Goal: Information Seeking & Learning: Learn about a topic

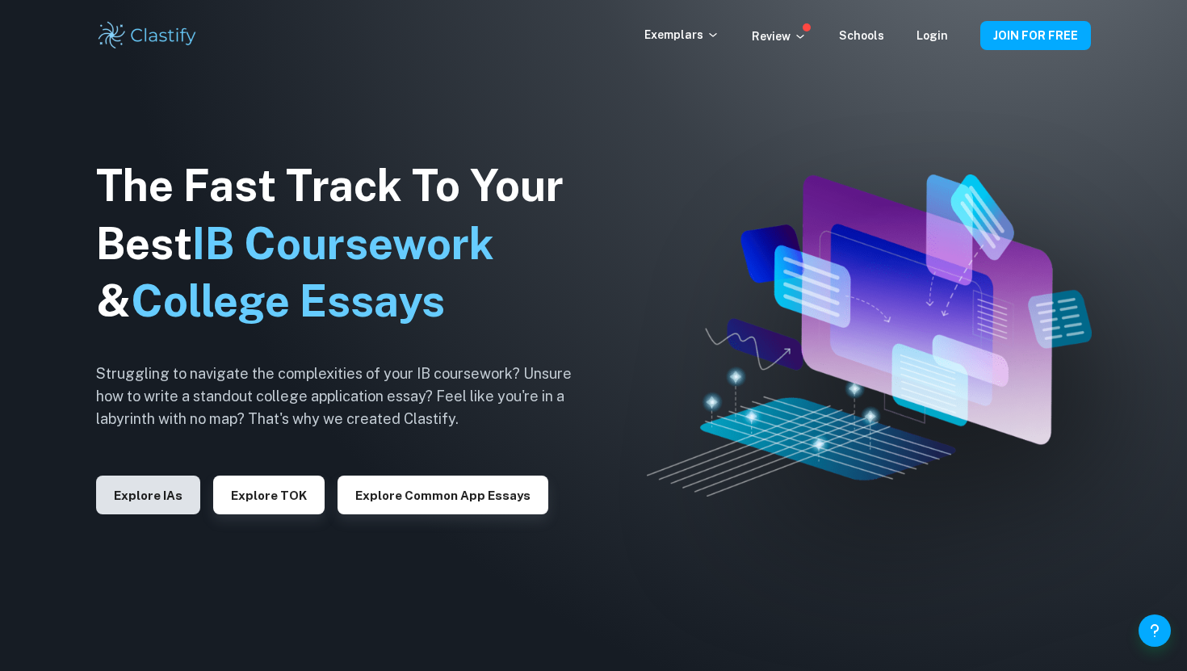
click at [171, 503] on button "Explore IAs" at bounding box center [148, 495] width 104 height 39
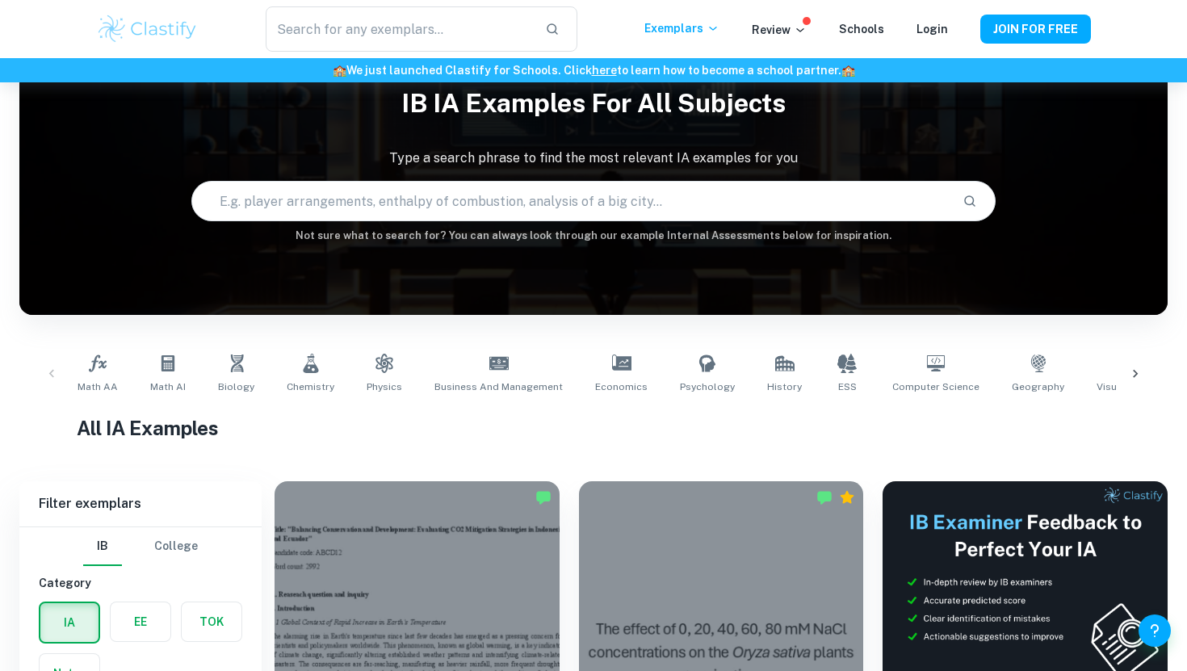
scroll to position [88, 0]
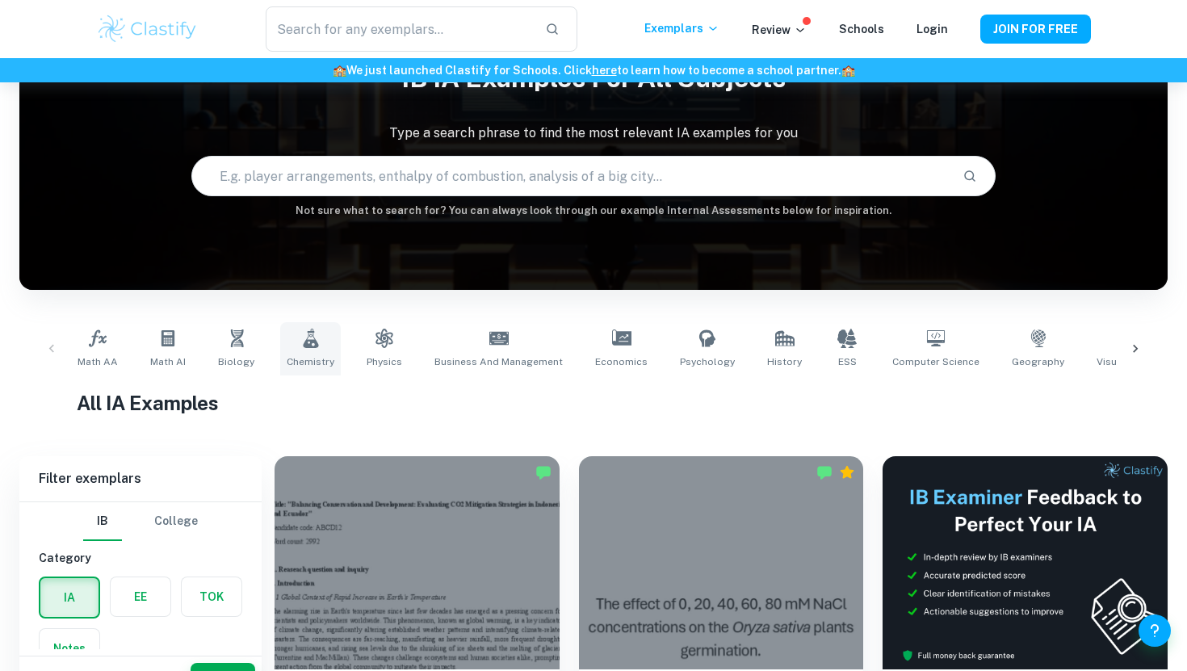
click at [305, 349] on link "Chemistry" at bounding box center [310, 348] width 61 height 53
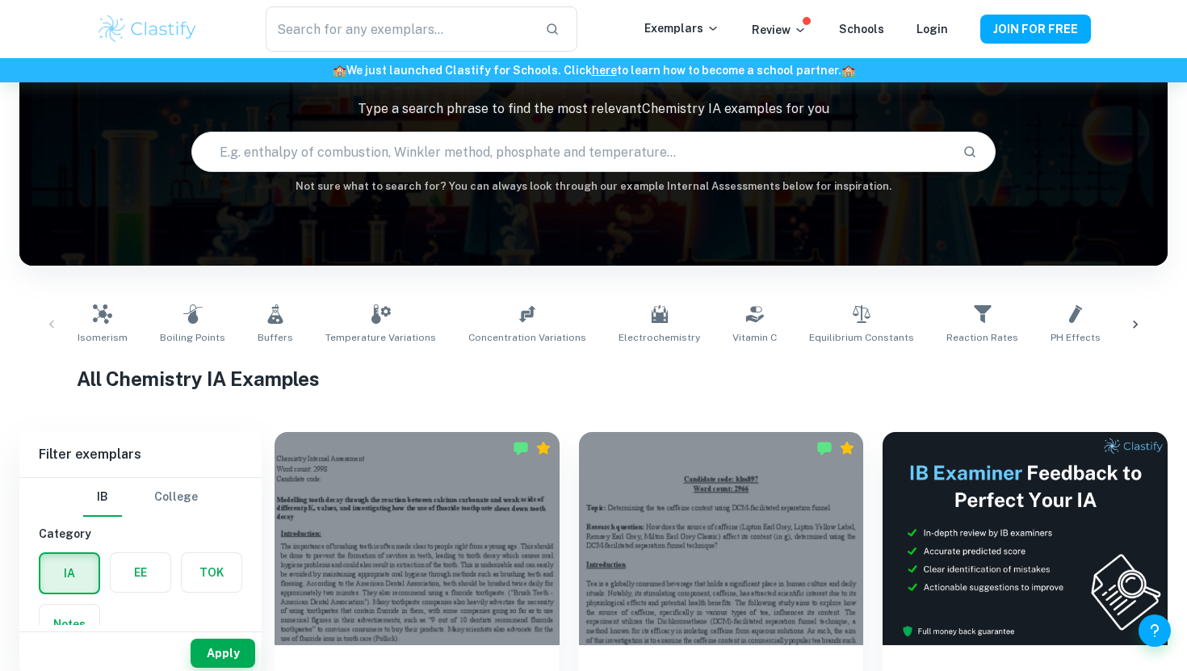
scroll to position [113, 0]
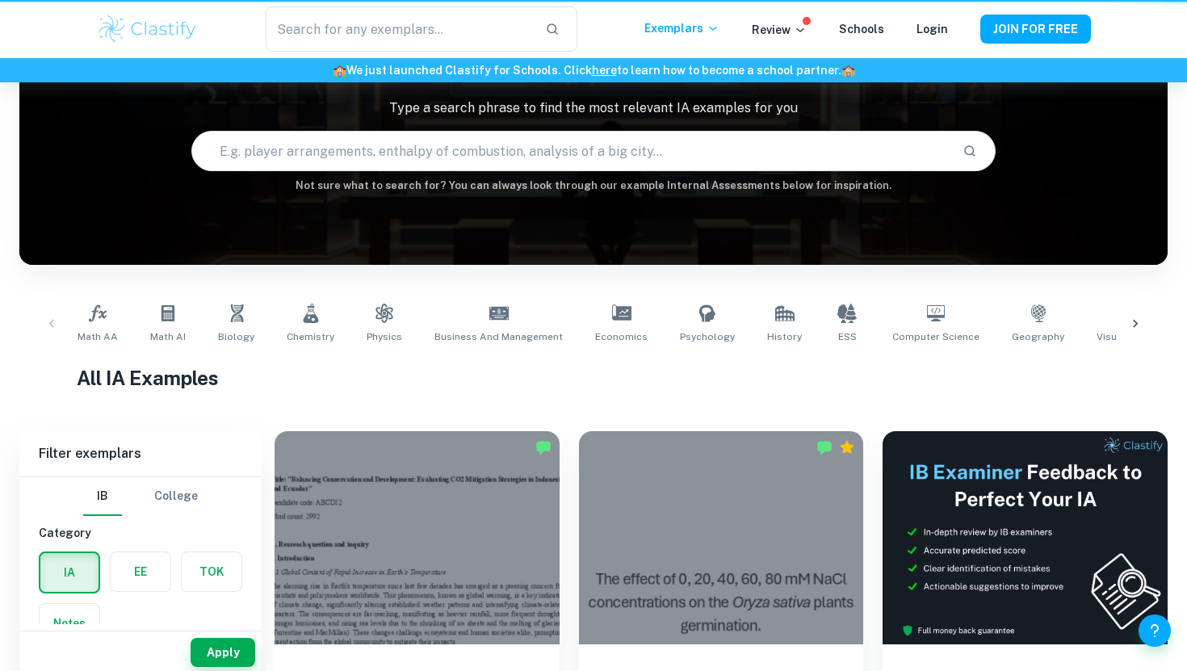
scroll to position [88, 0]
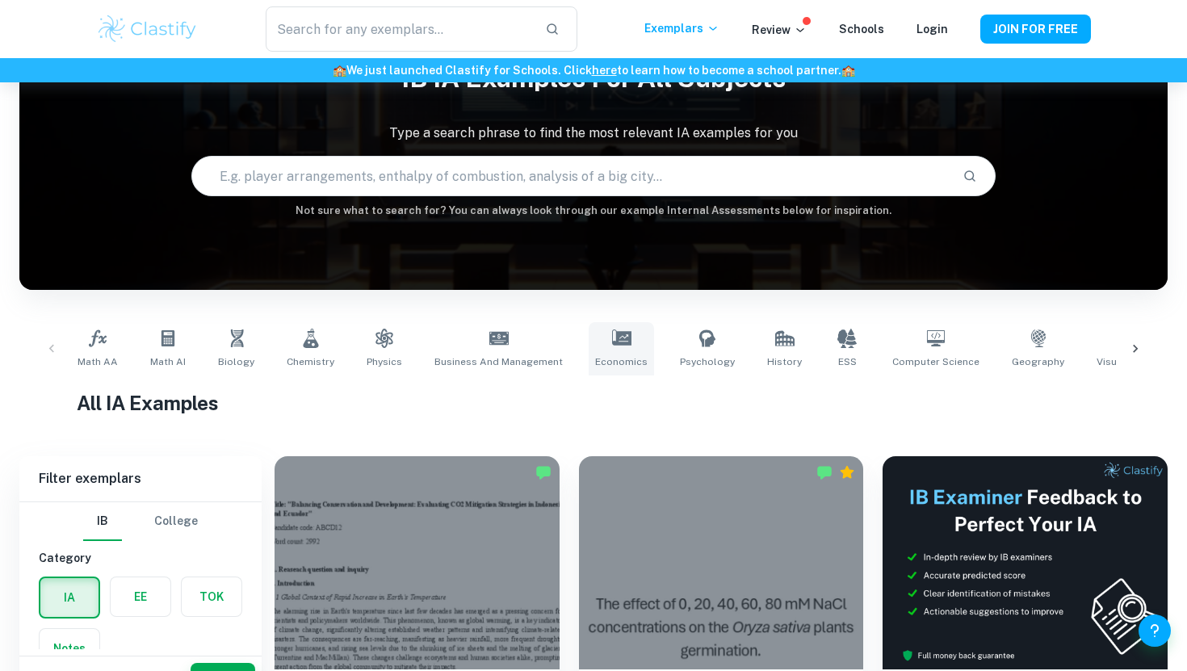
click at [622, 351] on link "Economics" at bounding box center [621, 348] width 65 height 53
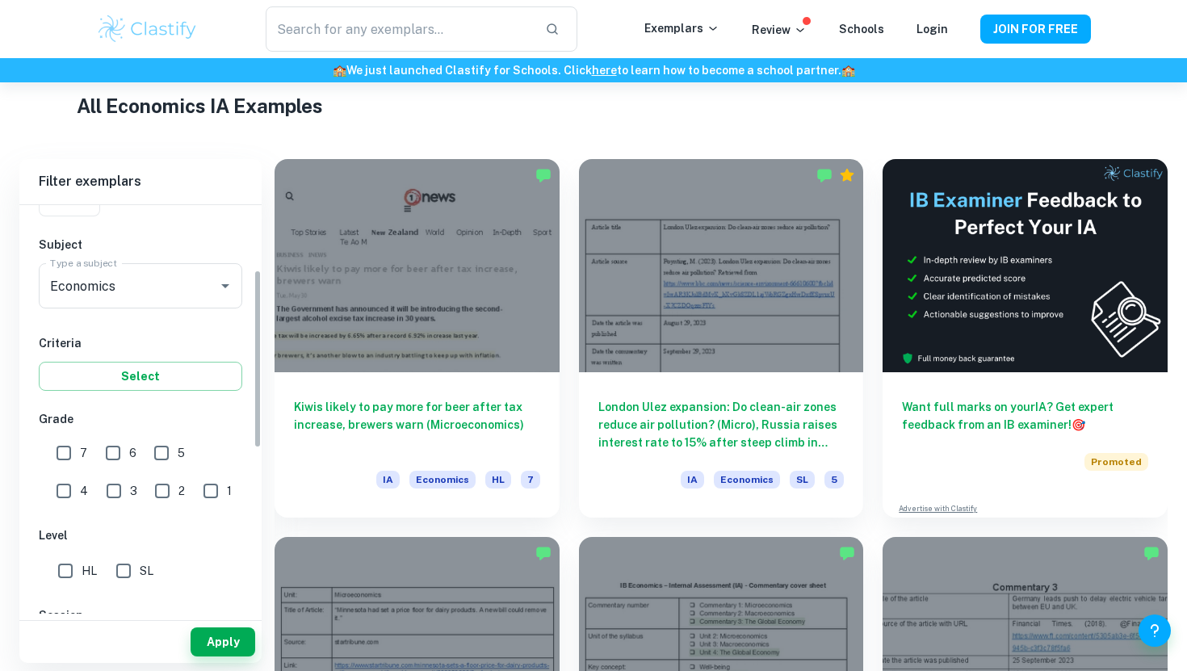
scroll to position [158, 0]
click at [57, 448] on input "7" at bounding box center [64, 451] width 32 height 32
checkbox input "true"
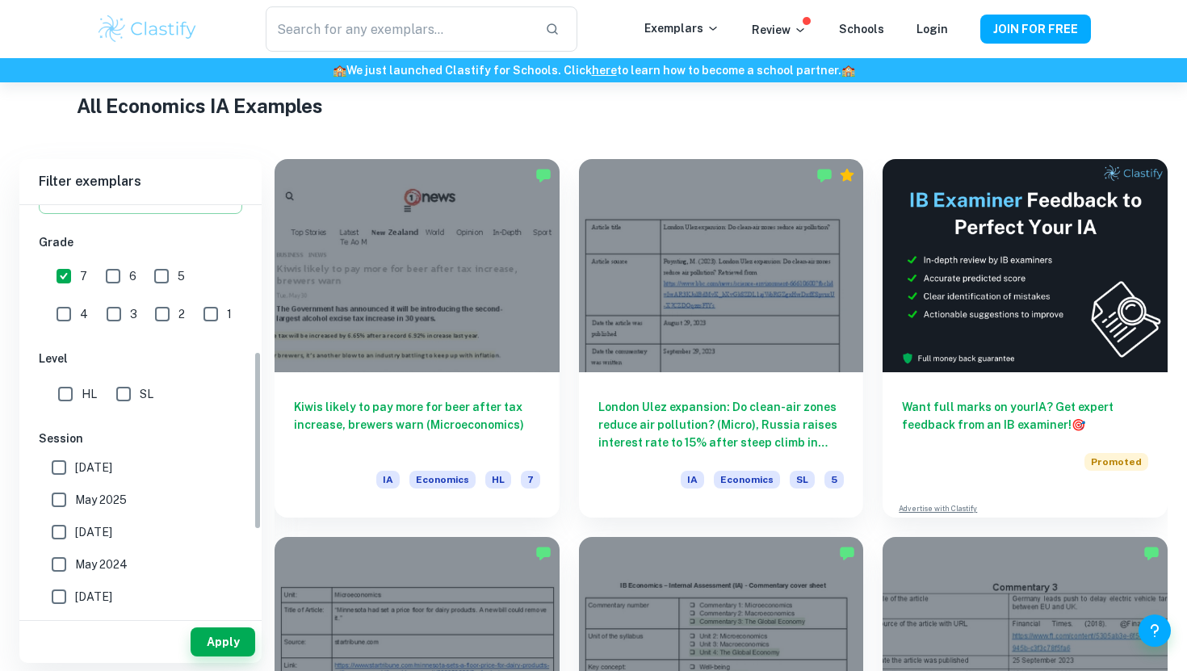
scroll to position [334, 0]
click at [65, 398] on input "HL" at bounding box center [65, 392] width 32 height 32
checkbox input "true"
click at [57, 502] on input "May 2025" at bounding box center [59, 497] width 32 height 32
checkbox input "true"
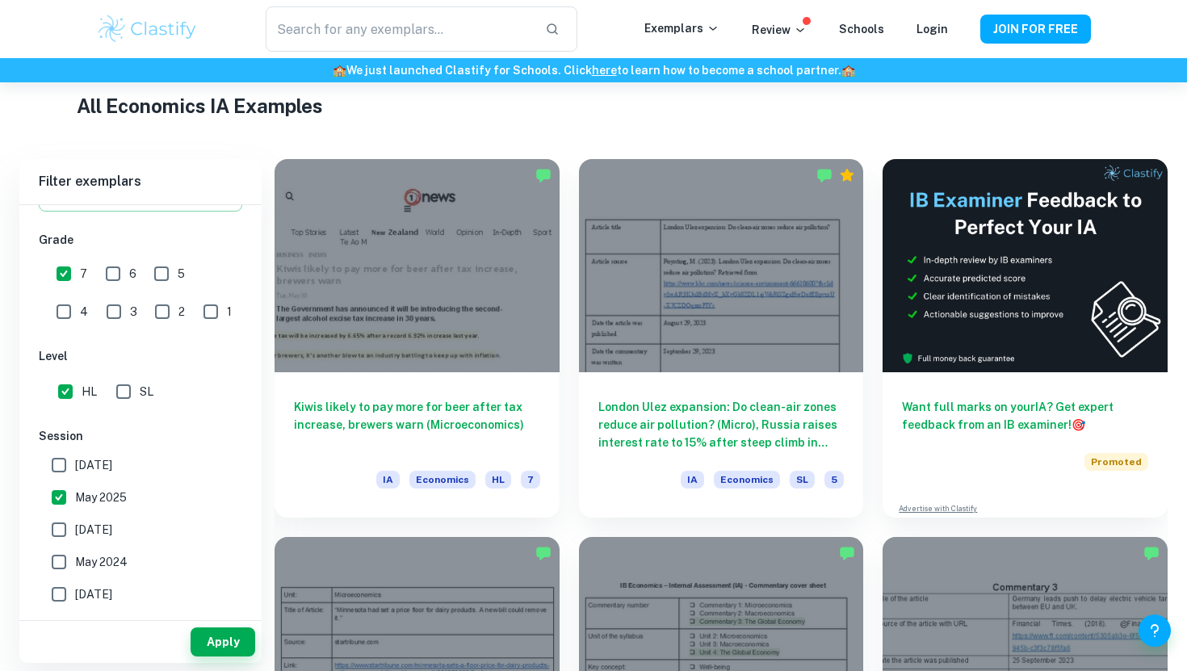
click at [58, 530] on input "[DATE]" at bounding box center [59, 530] width 32 height 32
checkbox input "true"
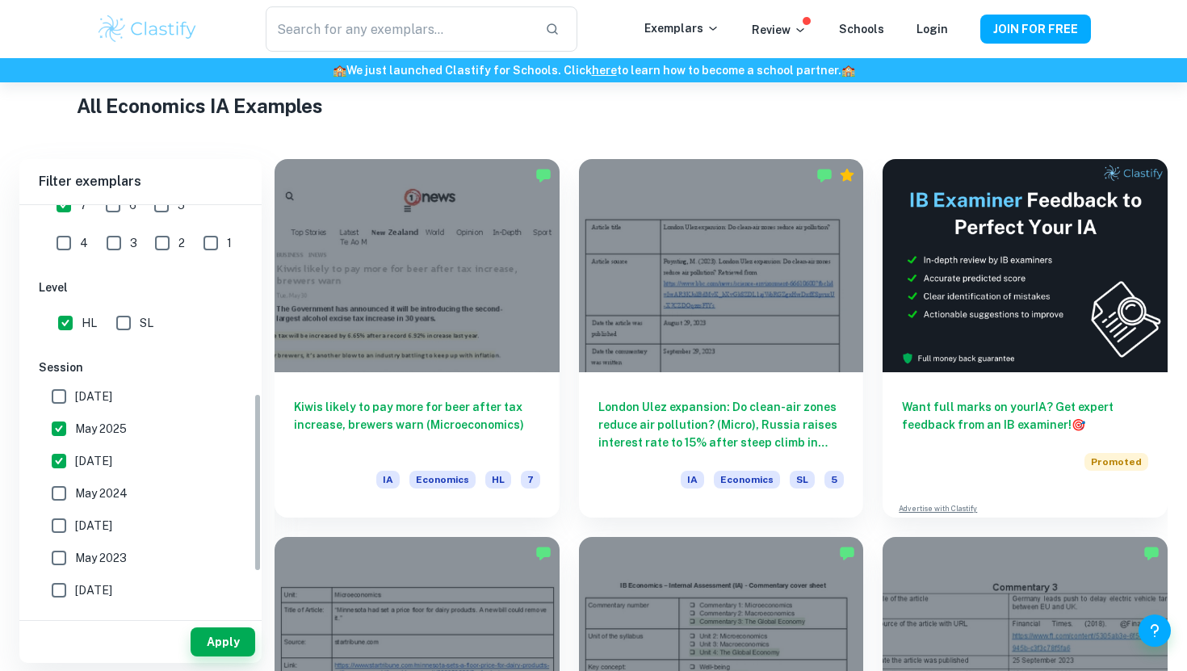
scroll to position [525, 0]
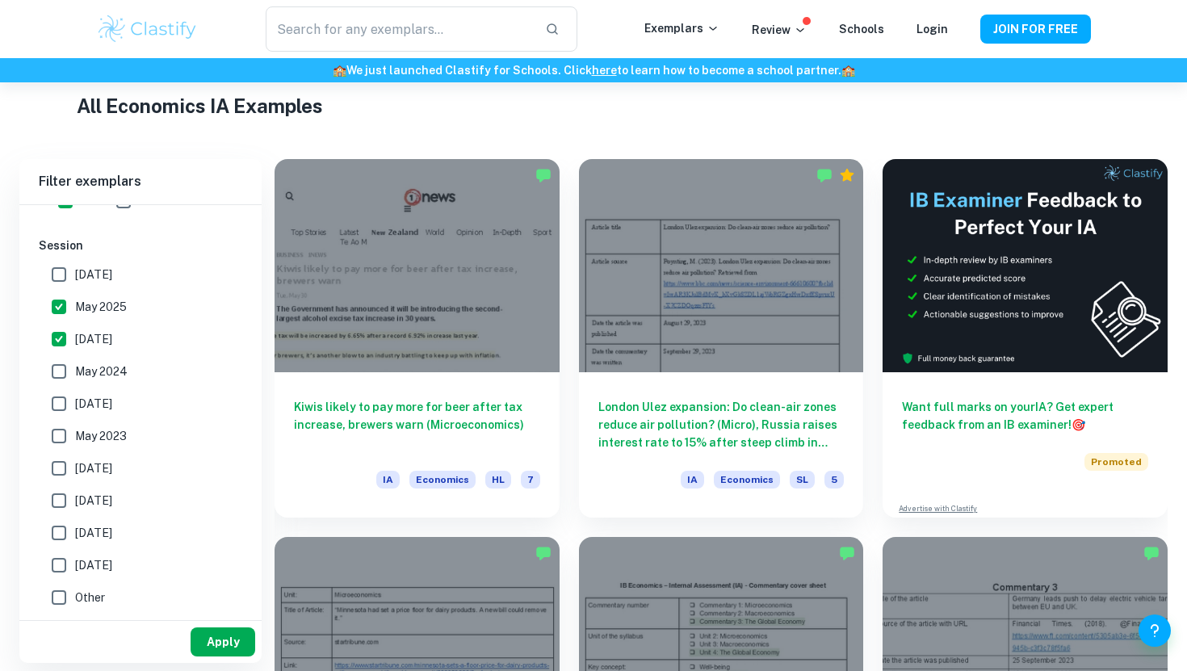
click at [218, 645] on button "Apply" at bounding box center [223, 642] width 65 height 29
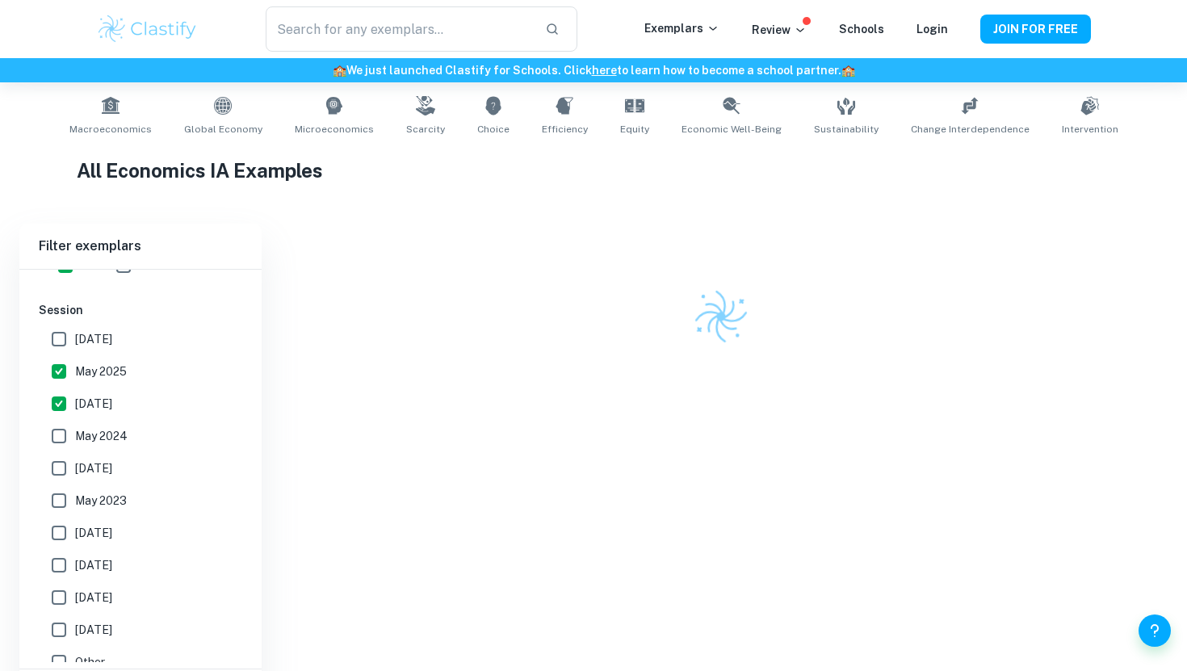
scroll to position [385, 0]
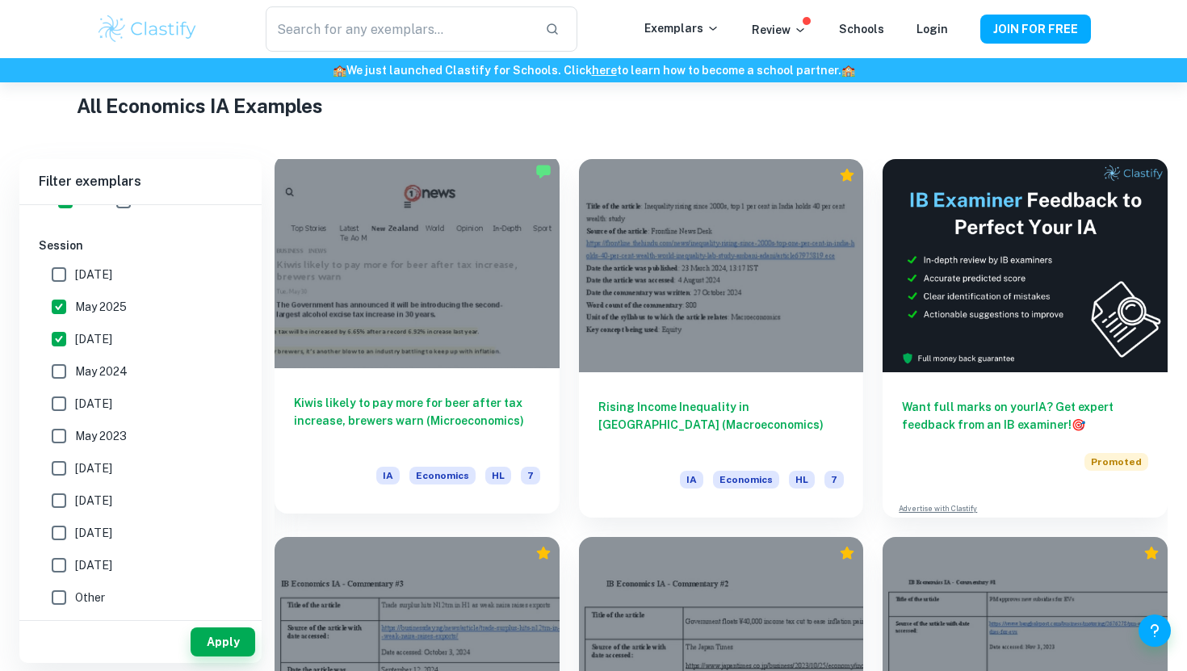
click at [466, 418] on h6 "Kiwis likely to pay more for beer after tax increase, brewers warn (Microeconom…" at bounding box center [417, 420] width 246 height 53
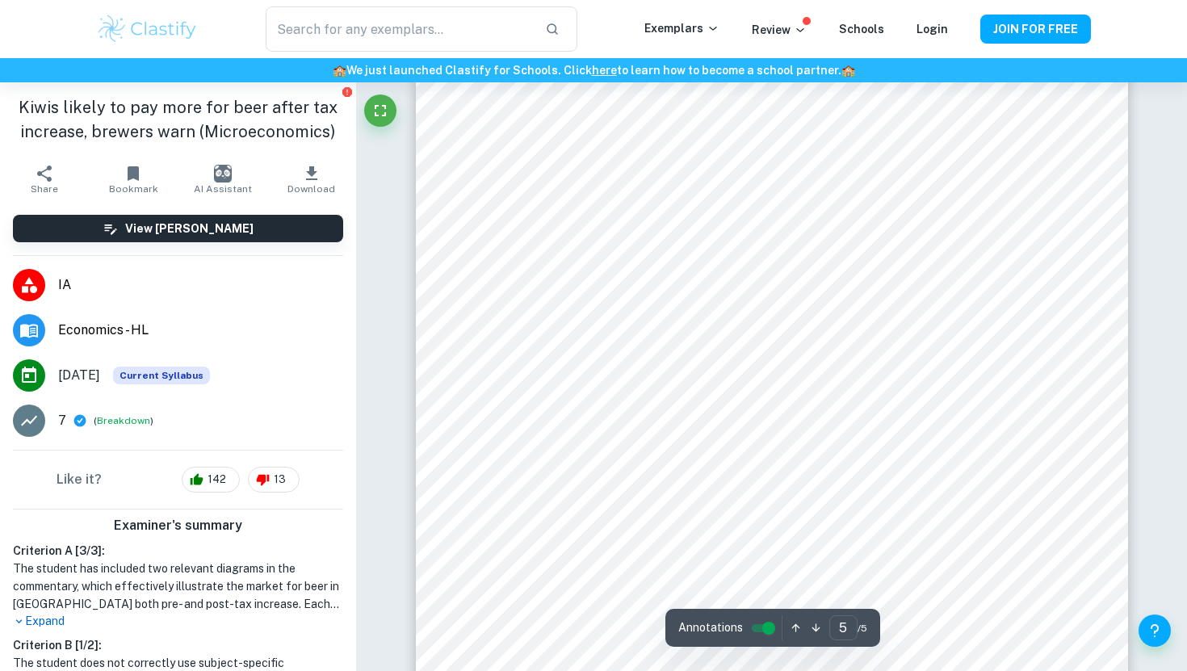
scroll to position [4566, 0]
type input "1"
